Goal: Check status: Check status

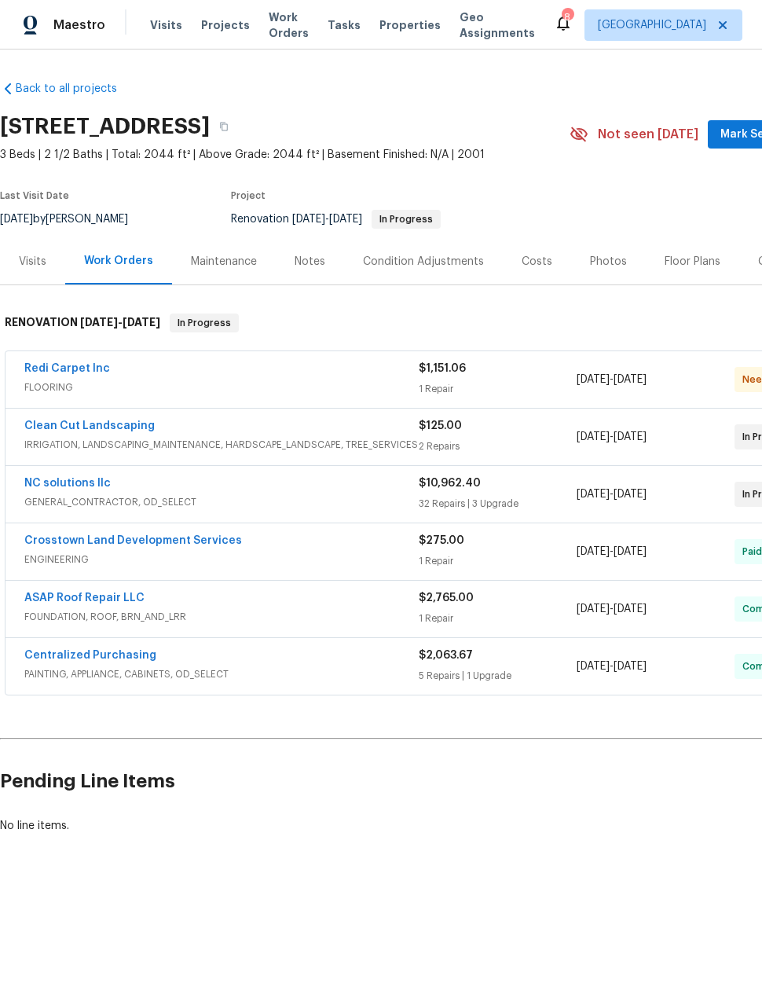
click at [60, 430] on link "Clean Cut Landscaping" at bounding box center [89, 425] width 130 height 11
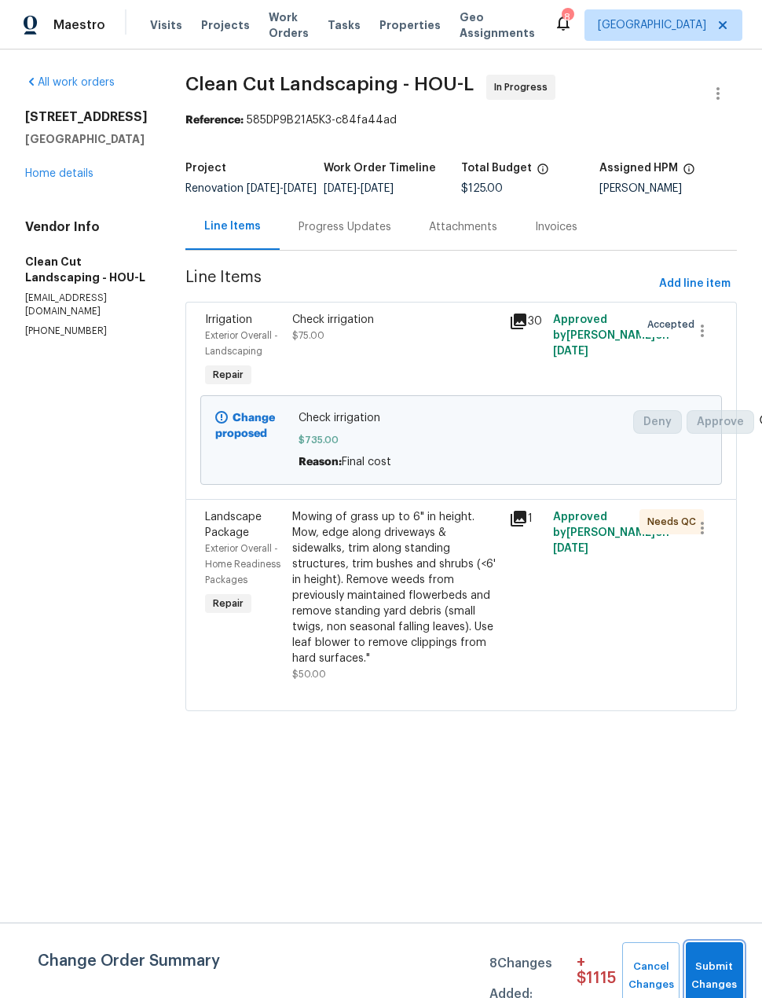
click at [731, 972] on span "Submit Changes" at bounding box center [715, 976] width 42 height 36
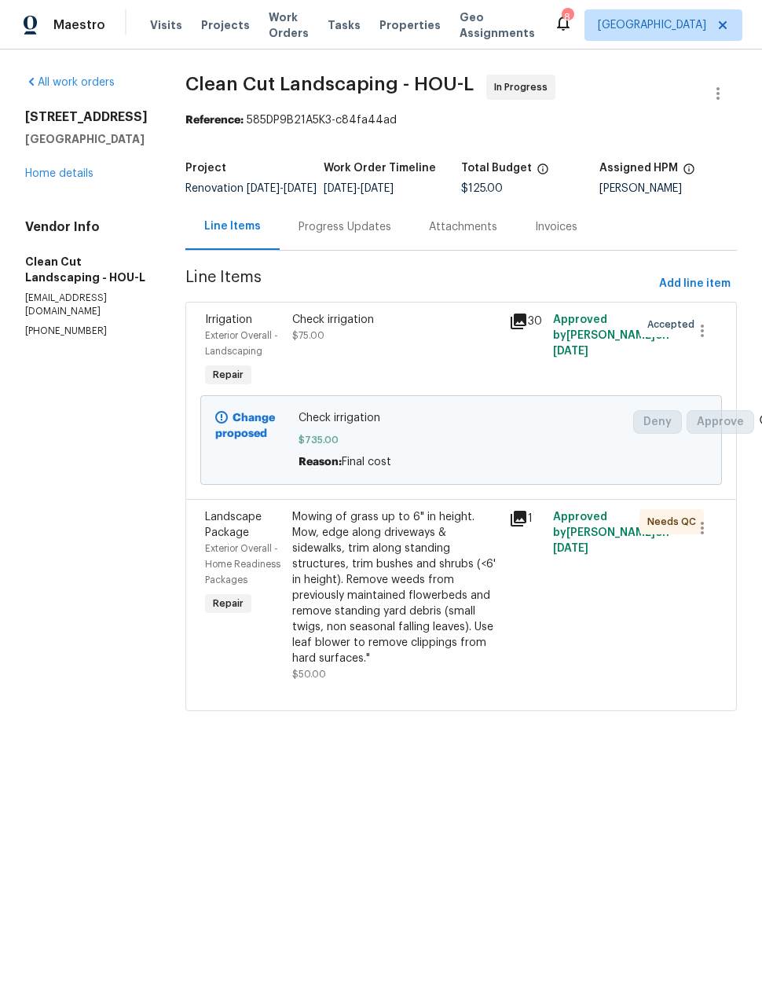
click at [50, 178] on link "Home details" at bounding box center [59, 173] width 68 height 11
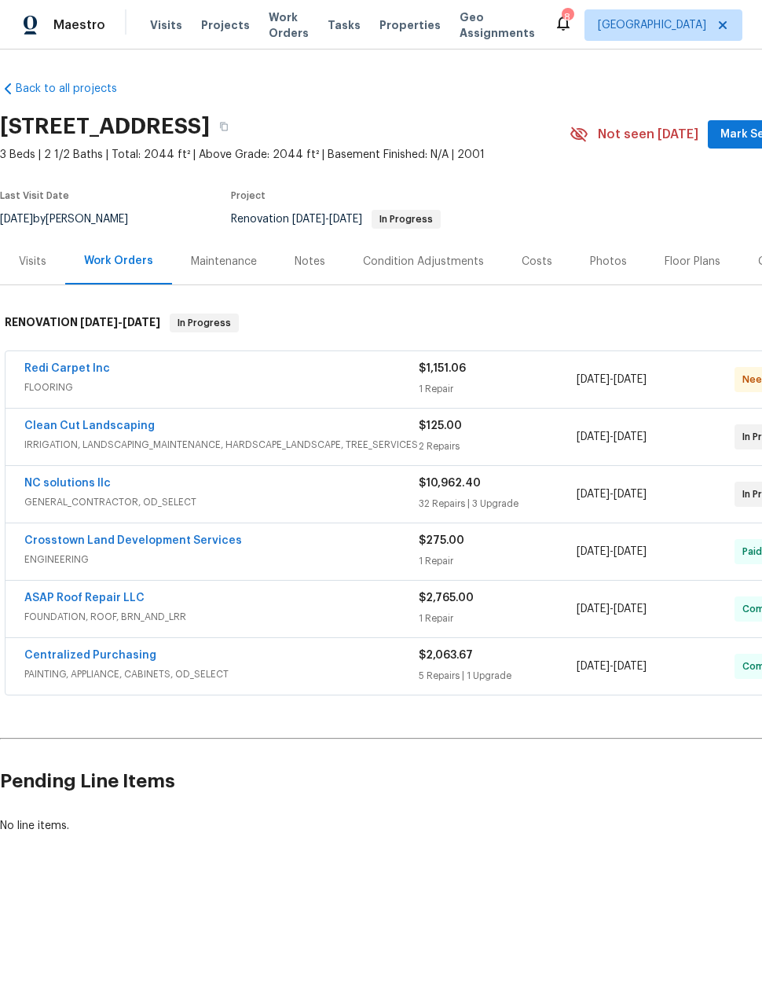
click at [68, 481] on link "NC solutions llc" at bounding box center [67, 483] width 86 height 11
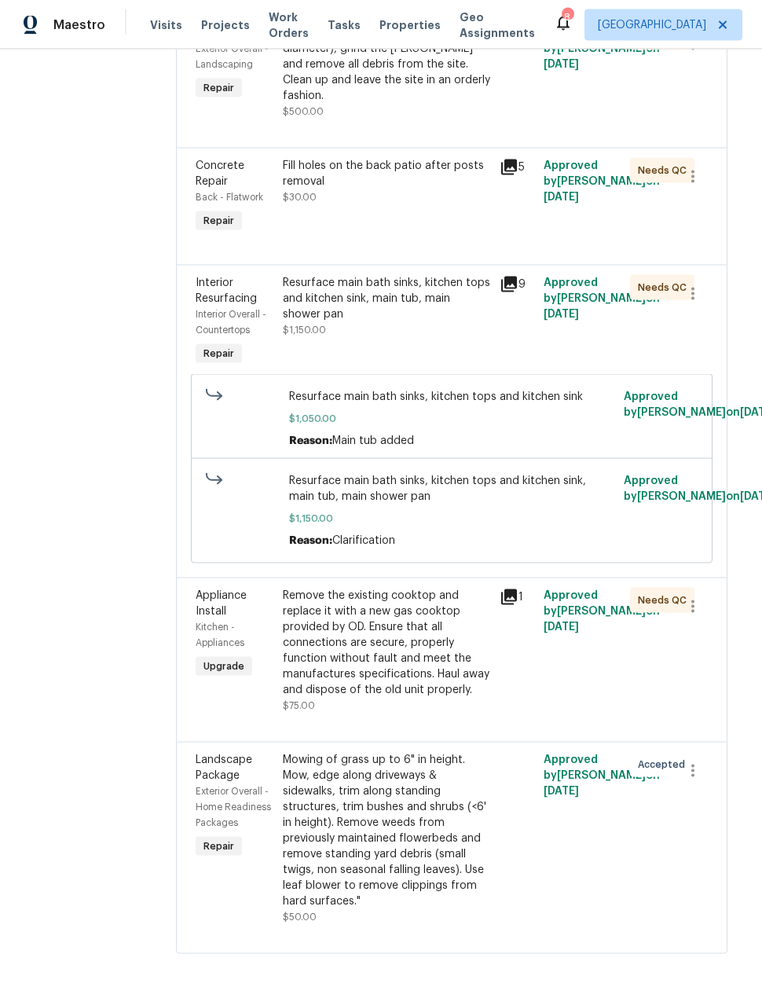
scroll to position [59, 0]
click at [574, 843] on div "Approved by Luis Chavez on 9/10/2025" at bounding box center [582, 838] width 87 height 182
click at [702, 780] on icon "button" at bounding box center [693, 770] width 19 height 19
click at [712, 834] on li "Cancel" at bounding box center [706, 829] width 60 height 26
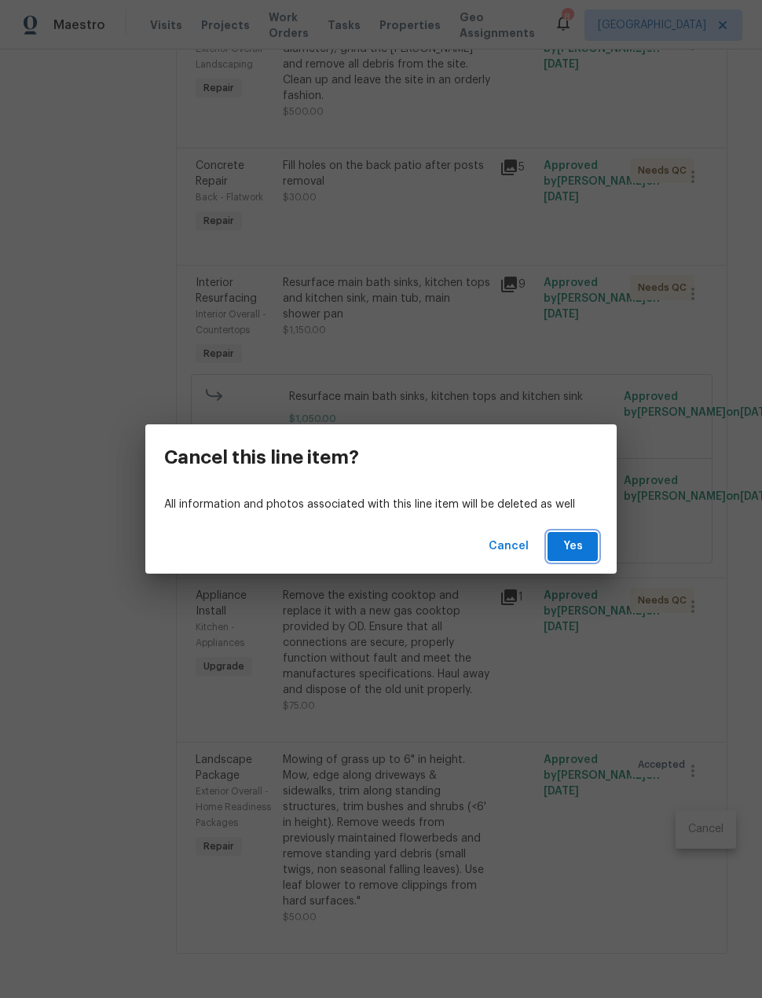
click at [576, 545] on span "Yes" at bounding box center [572, 547] width 25 height 20
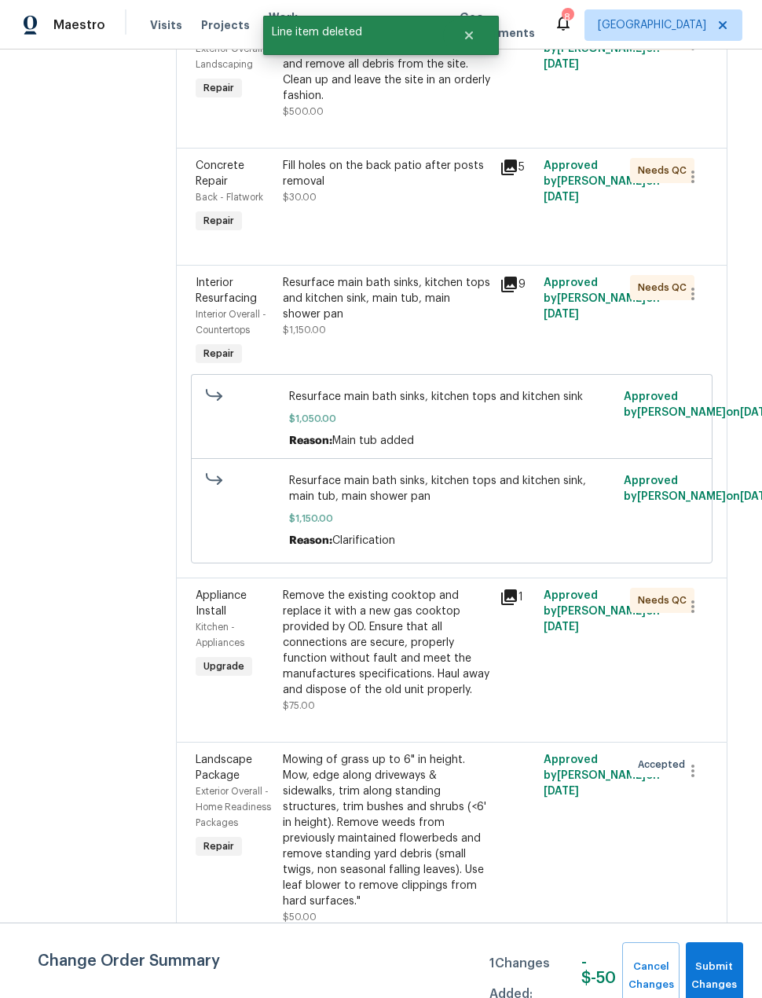
scroll to position [0, 0]
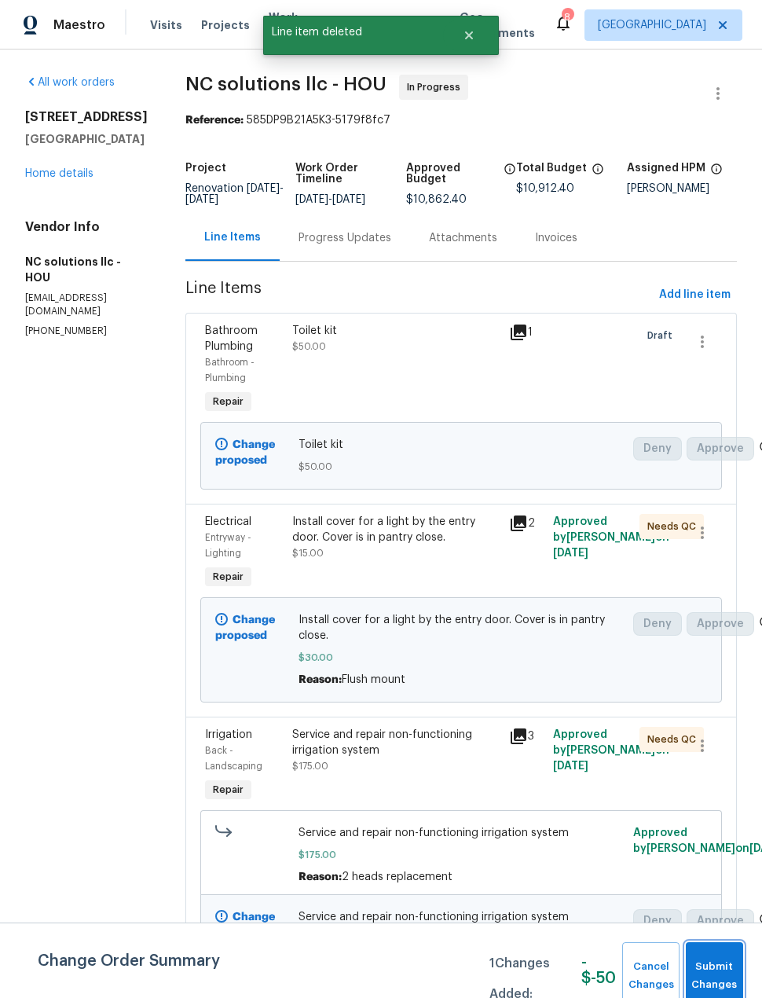
click at [721, 972] on span "Submit Changes" at bounding box center [715, 976] width 42 height 36
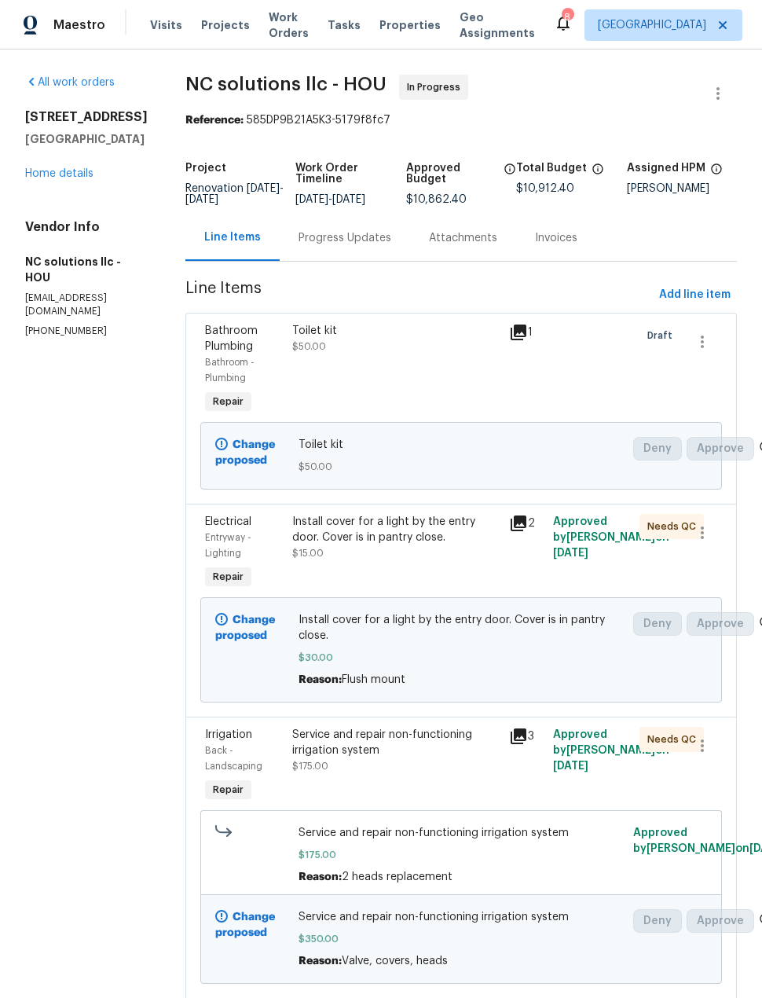
click at [84, 175] on link "Home details" at bounding box center [59, 173] width 68 height 11
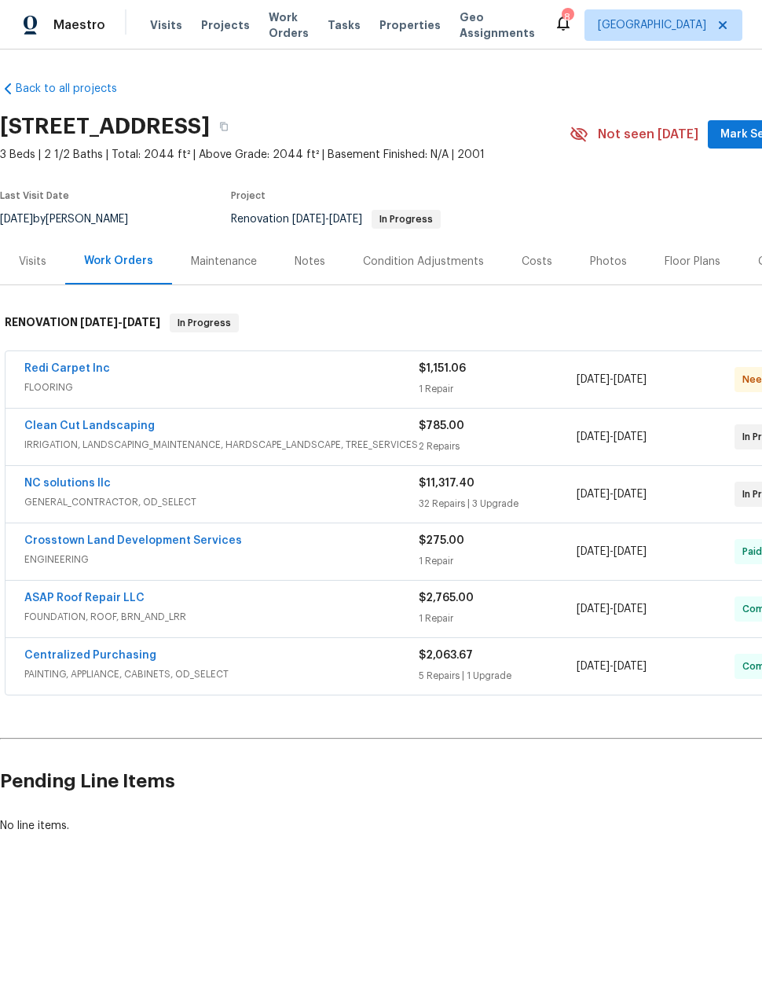
click at [86, 426] on link "Clean Cut Landscaping" at bounding box center [89, 425] width 130 height 11
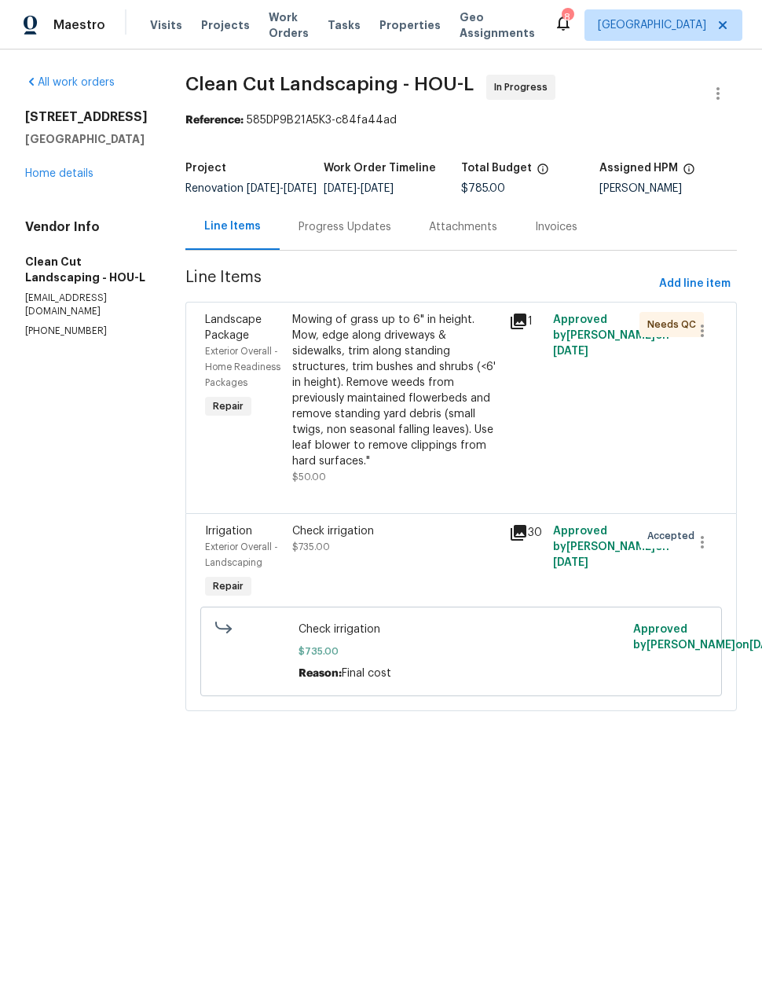
click at [378, 235] on div "Progress Updates" at bounding box center [345, 227] width 93 height 16
